Goal: Task Accomplishment & Management: Manage account settings

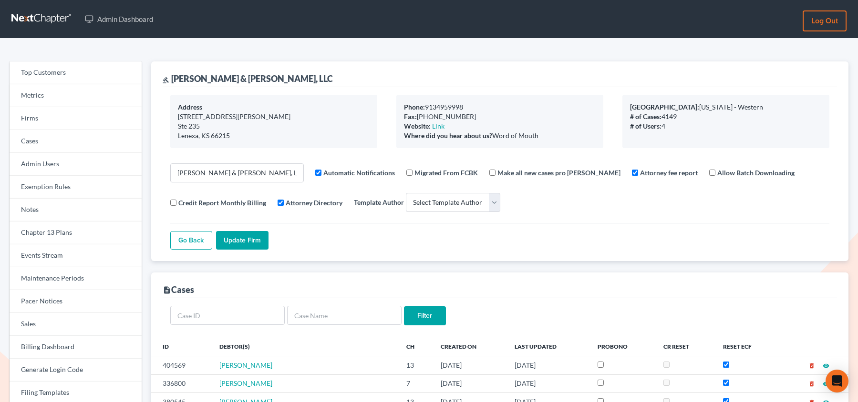
select select
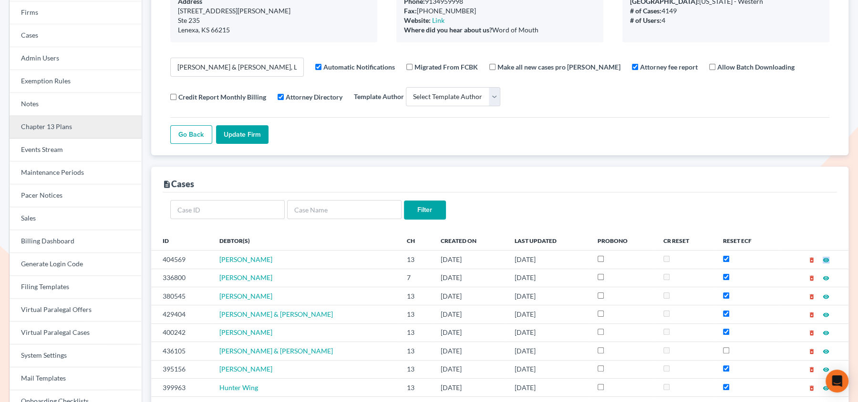
scroll to position [112, 0]
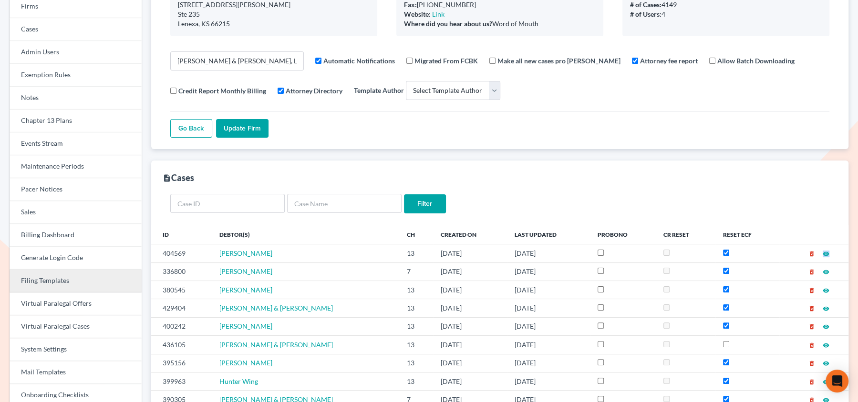
click at [42, 286] on link "Filing Templates" at bounding box center [76, 281] width 132 height 23
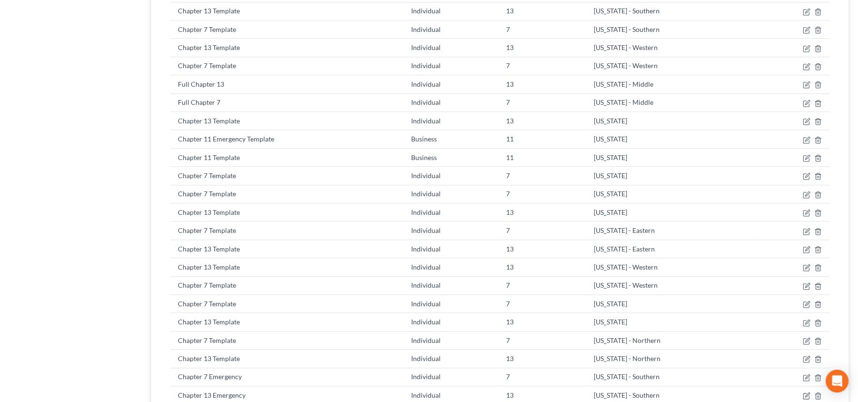
scroll to position [622, 0]
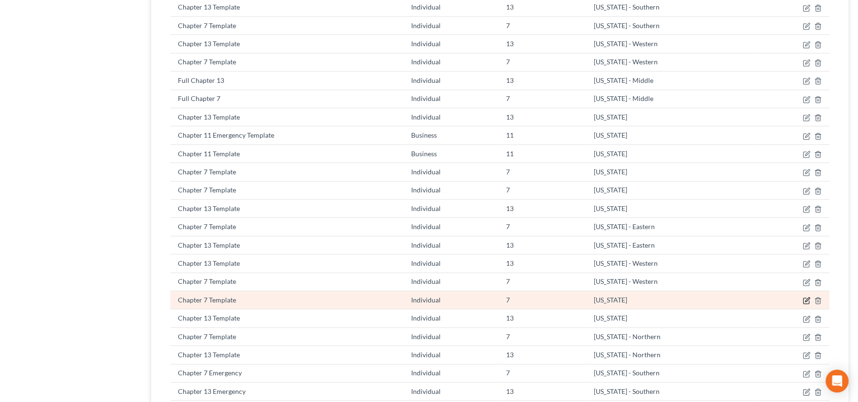
click at [805, 297] on icon "button" at bounding box center [806, 301] width 8 height 8
select select "42"
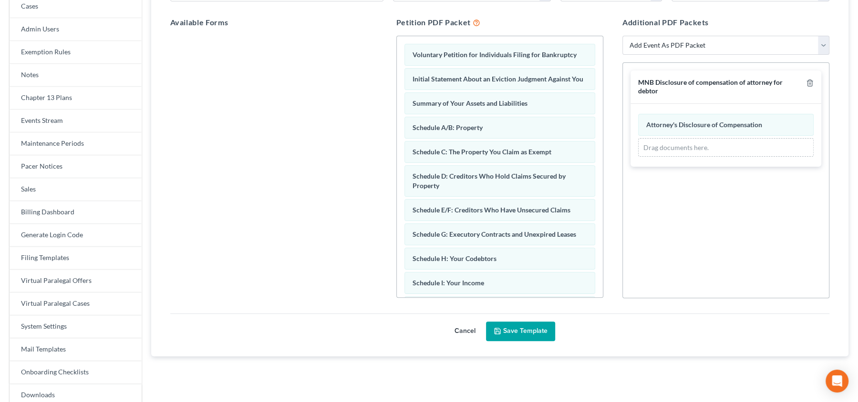
scroll to position [121, 0]
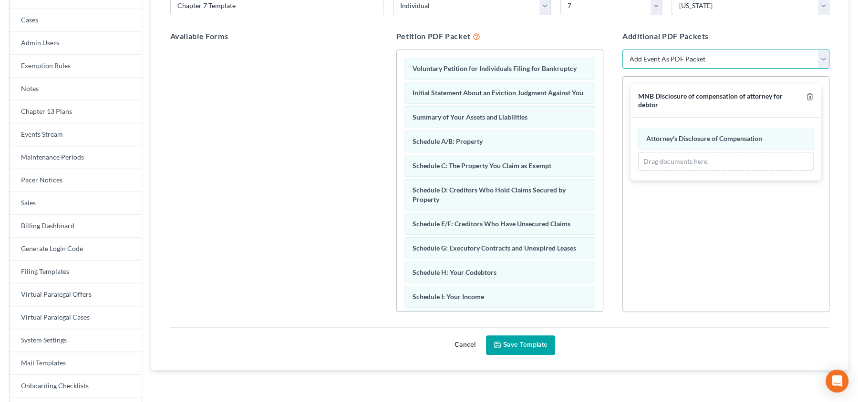
click at [808, 59] on select "Add Event As PDF Packet Disclosure of Compensation of Attorney for Debtor Incom…" at bounding box center [725, 59] width 207 height 19
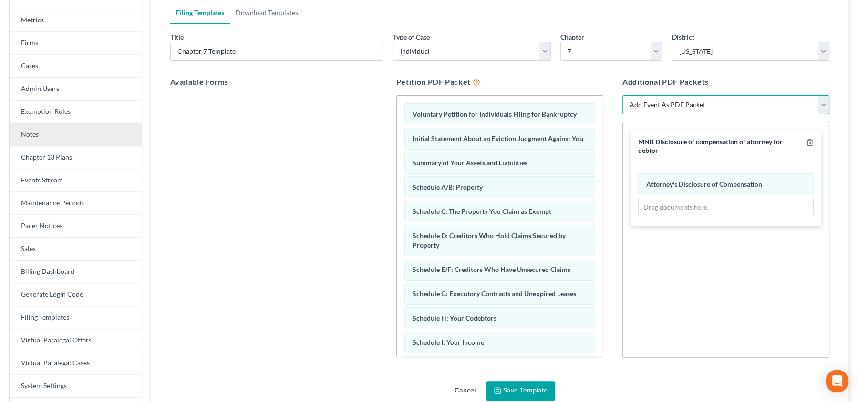
scroll to position [0, 0]
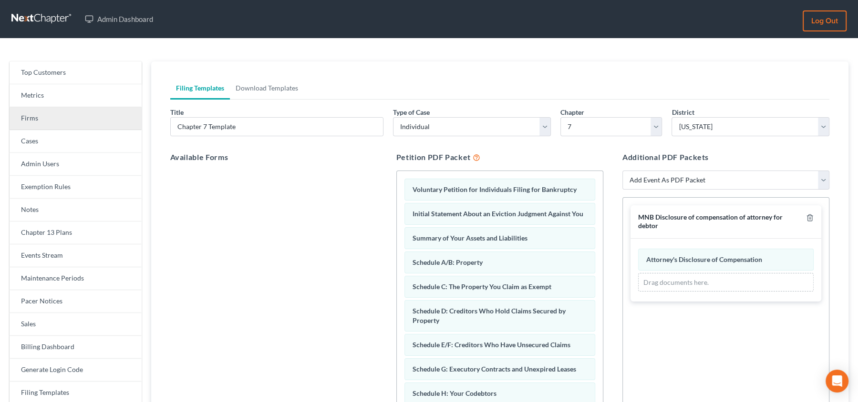
click at [39, 121] on link "Firms" at bounding box center [76, 118] width 132 height 23
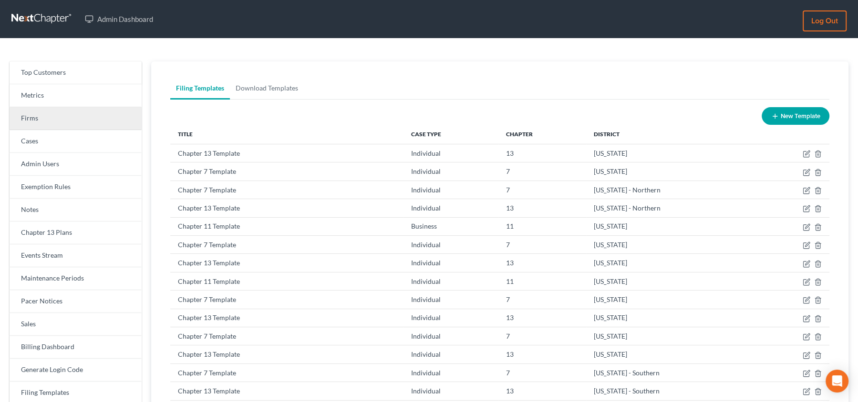
click at [50, 107] on link "Firms" at bounding box center [76, 118] width 132 height 23
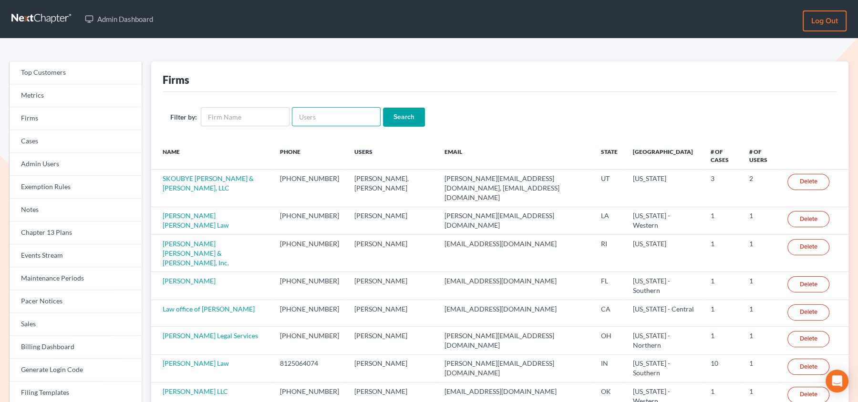
click at [334, 121] on input "text" at bounding box center [336, 116] width 89 height 19
paste input "nicole@cherylbergianlaw.com"
type input "nicole@cherylbergianlaw.com"
click at [383, 108] on input "Search" at bounding box center [404, 117] width 42 height 19
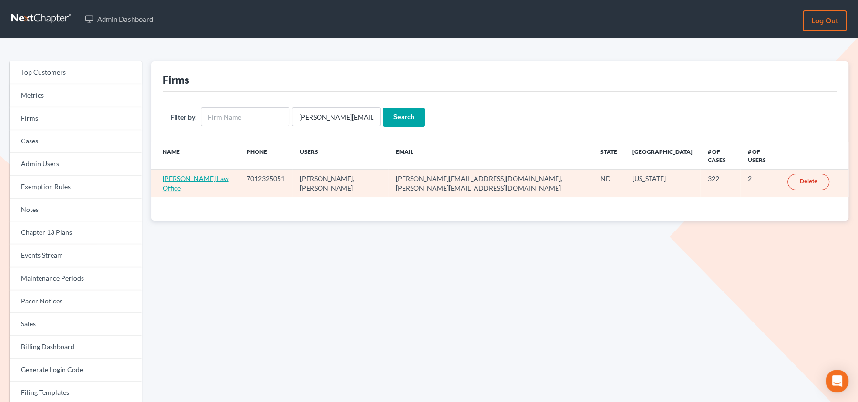
click at [169, 187] on link "[PERSON_NAME] Law Office" at bounding box center [196, 183] width 66 height 18
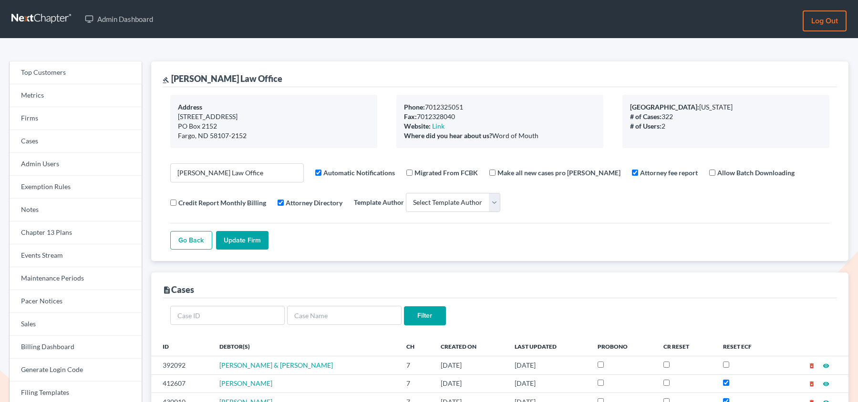
select select
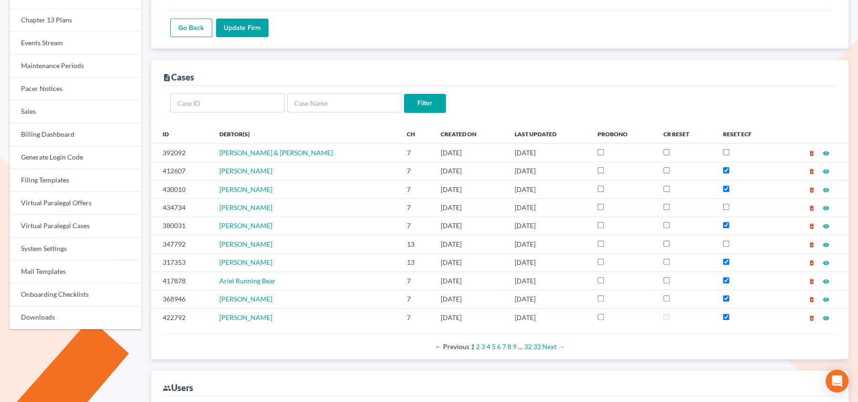
scroll to position [209, 0]
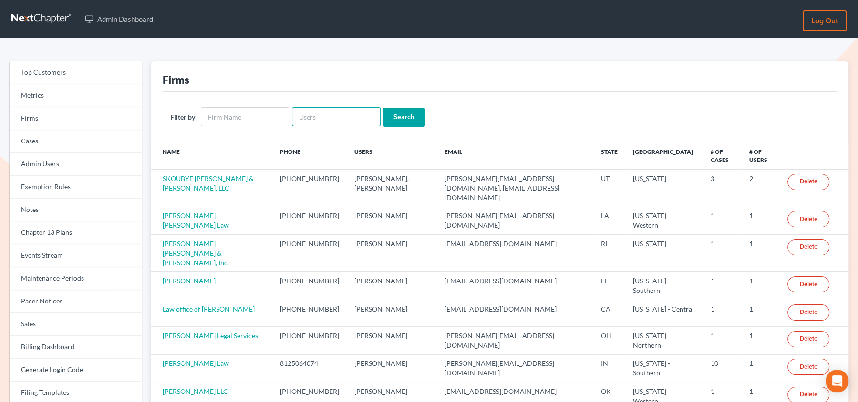
click at [310, 124] on input "text" at bounding box center [336, 116] width 89 height 19
paste input "@[DOMAIN_NAME])?"
type input "@[DOMAIN_NAME]"
click at [383, 108] on input "Search" at bounding box center [404, 117] width 42 height 19
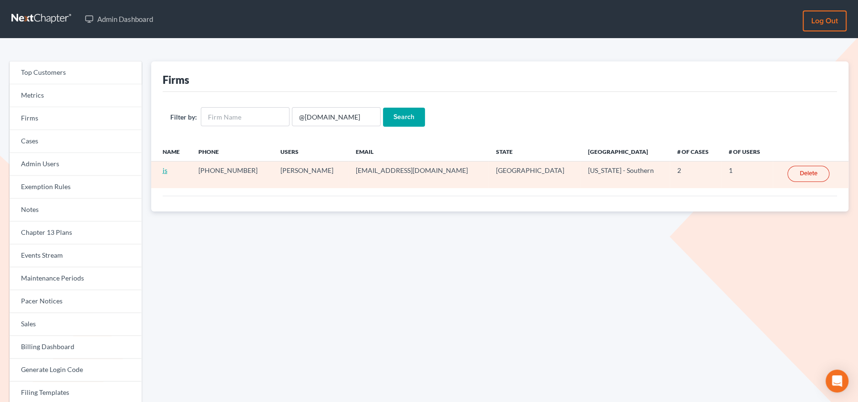
click at [163, 171] on link "js" at bounding box center [165, 170] width 5 height 8
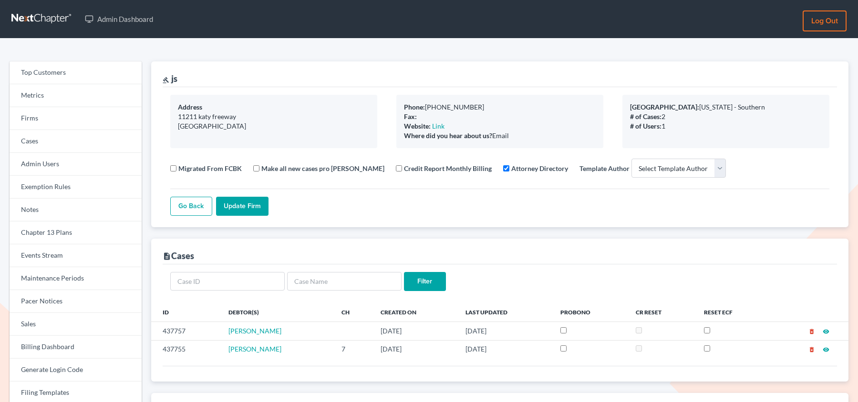
select select
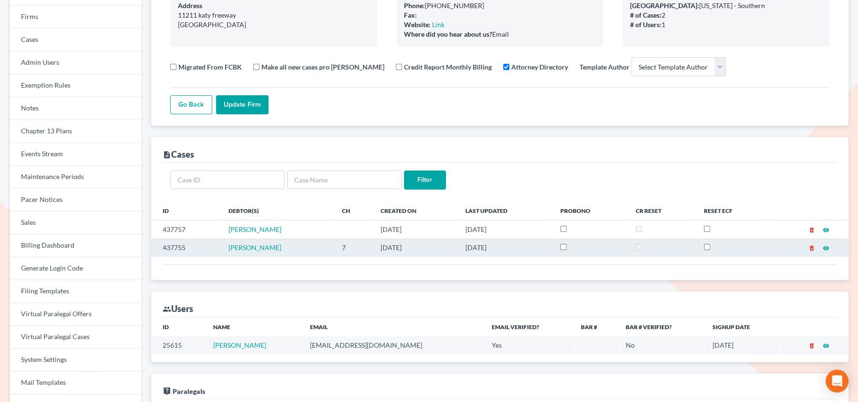
scroll to position [103, 0]
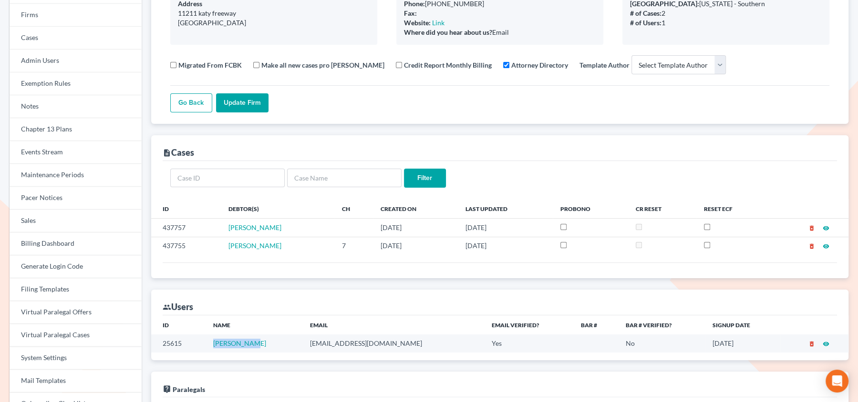
drag, startPoint x: 270, startPoint y: 341, endPoint x: 208, endPoint y: 338, distance: 61.6
click at [208, 338] on tr "25615 [PERSON_NAME] [EMAIL_ADDRESS][DOMAIN_NAME] Yes No [DATE] delete_forever v…" at bounding box center [499, 344] width 697 height 18
copy tr "[PERSON_NAME]"
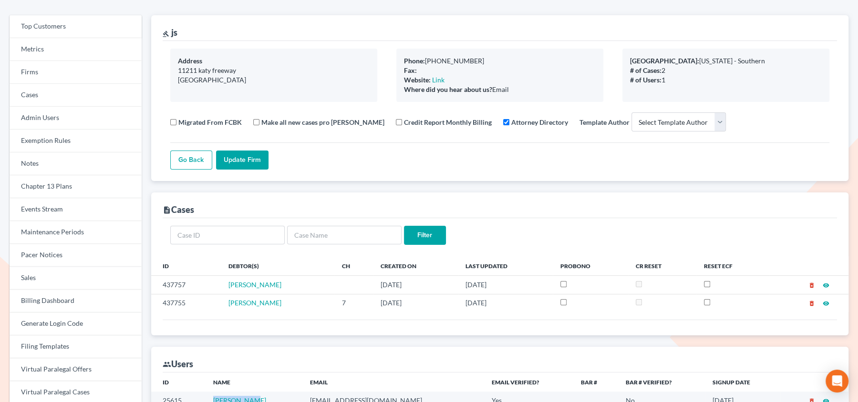
scroll to position [0, 0]
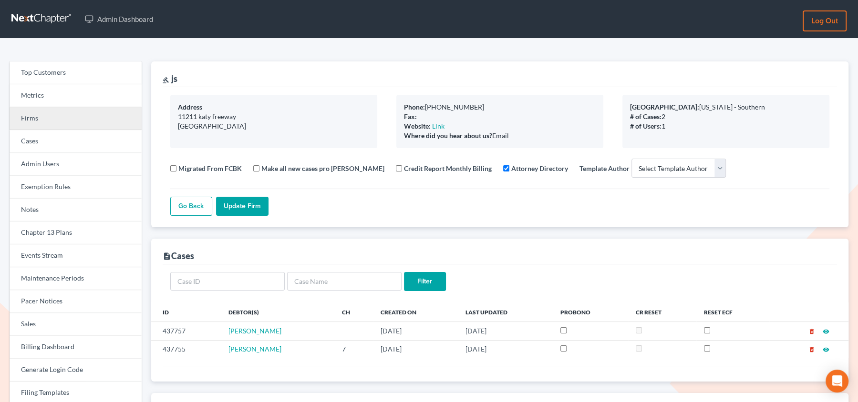
click at [42, 116] on link "Firms" at bounding box center [76, 118] width 132 height 23
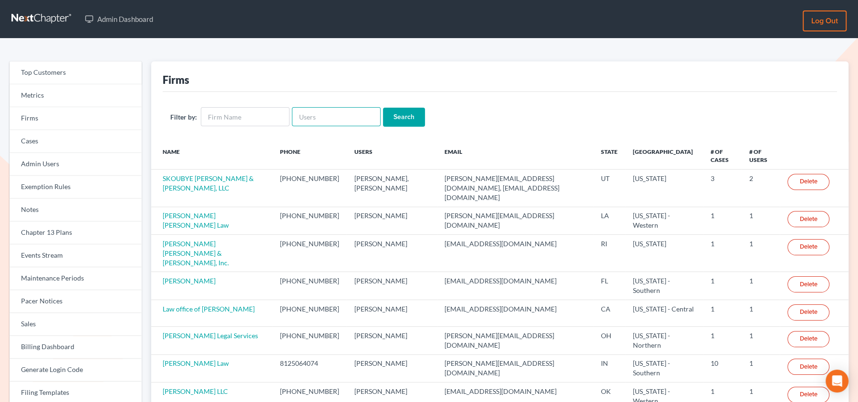
click at [307, 118] on input "text" at bounding box center [336, 116] width 89 height 19
paste input "[PERSON_NAME]"
click at [302, 116] on input "[PERSON_NAME]" at bounding box center [336, 116] width 89 height 19
type input "javiersara"
click at [383, 108] on input "Search" at bounding box center [404, 117] width 42 height 19
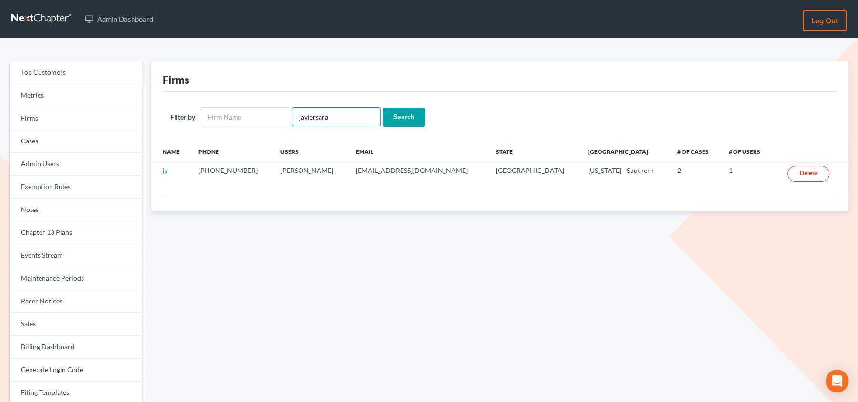
click at [333, 117] on input "javiersara" at bounding box center [336, 116] width 89 height 19
type input "javier"
click at [383, 108] on input "Search" at bounding box center [404, 117] width 42 height 19
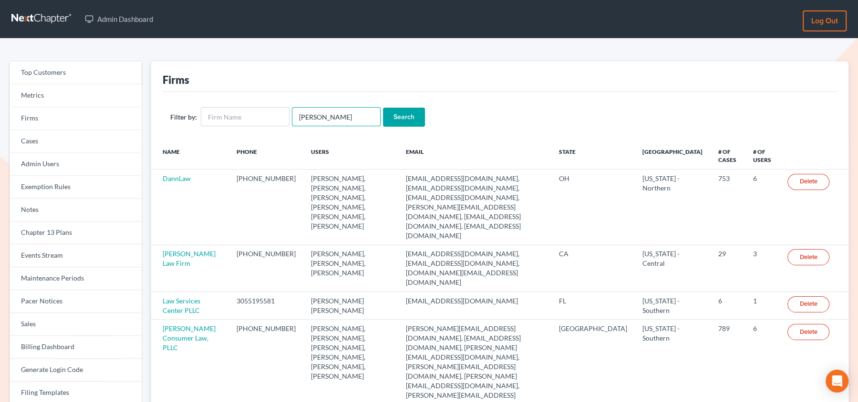
click at [329, 116] on input "javier" at bounding box center [336, 116] width 89 height 19
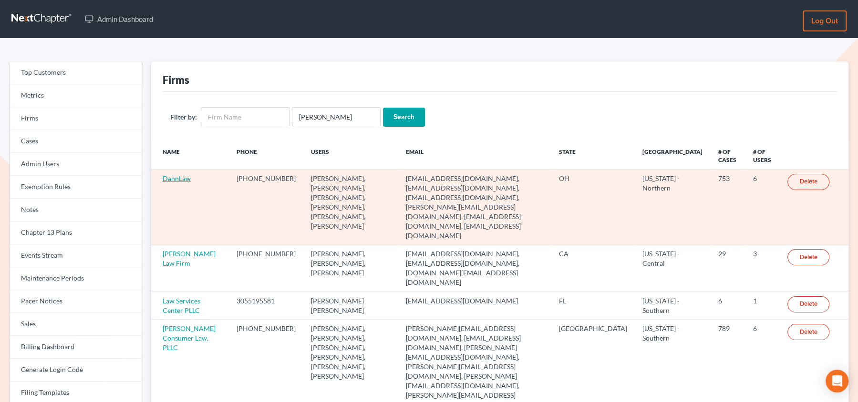
click at [178, 180] on link "DannLaw" at bounding box center [177, 178] width 28 height 8
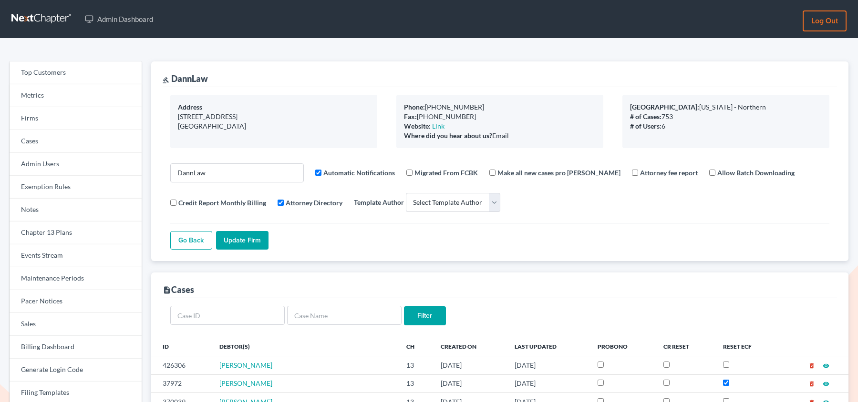
select select
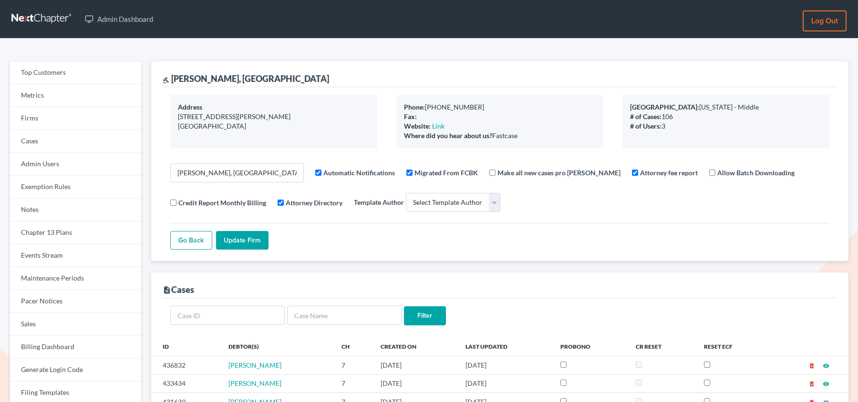
select select
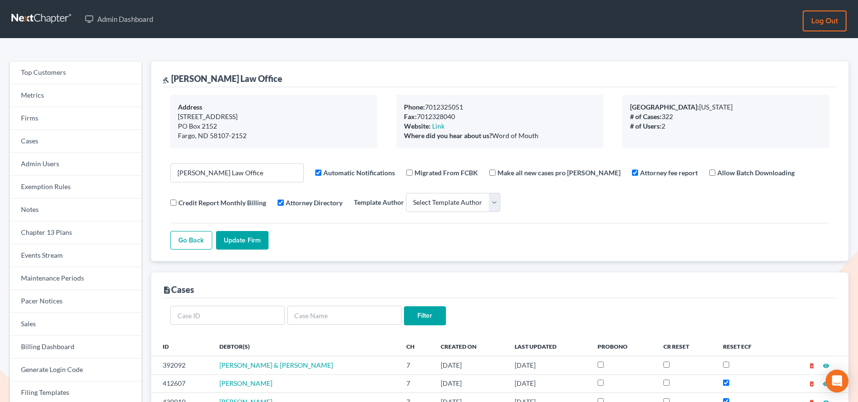
select select
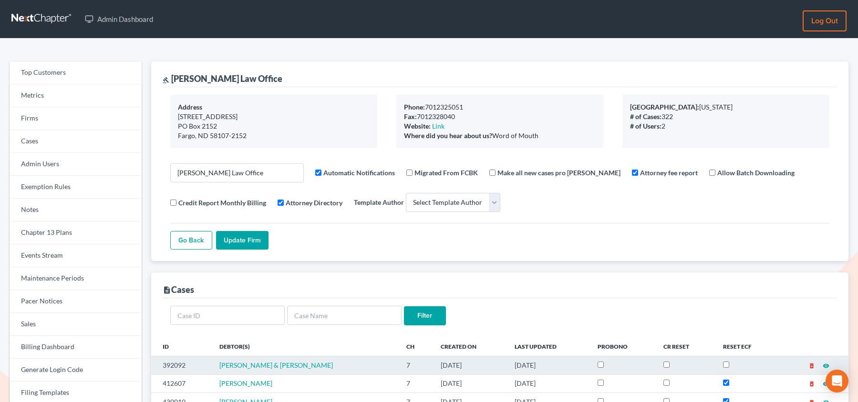
scroll to position [209, 0]
